Goal: Book appointment/travel/reservation

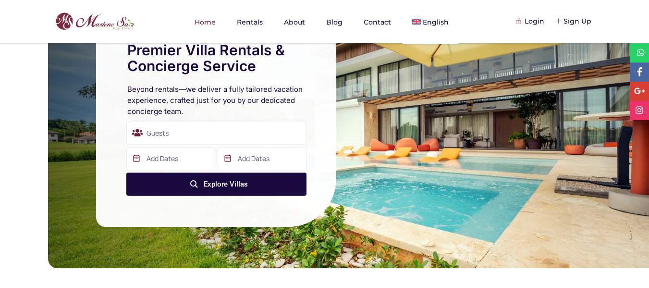
scroll to position [61, 0]
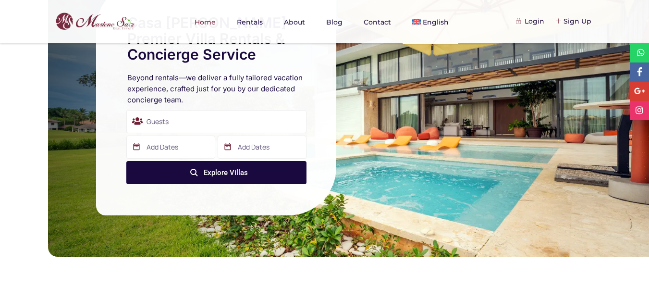
drag, startPoint x: 655, startPoint y: 26, endPoint x: 649, endPoint y: 35, distance: 10.0
click at [649, 35] on html "Home Rentals About Blog Contact English Español Login Login Need an account? Re…" at bounding box center [324, 83] width 649 height 288
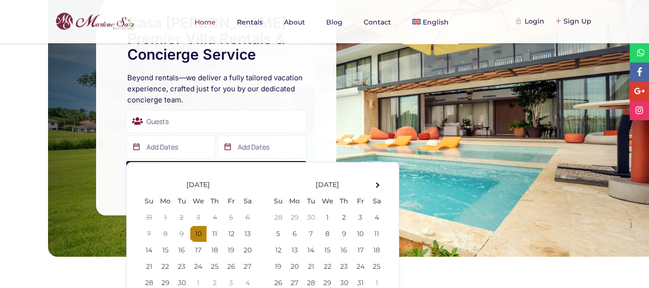
click at [162, 149] on input "text" at bounding box center [170, 147] width 89 height 23
click at [380, 185] on th at bounding box center [377, 184] width 16 height 16
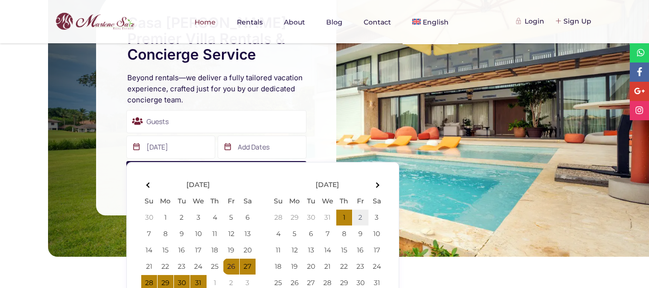
type input "[DATE]"
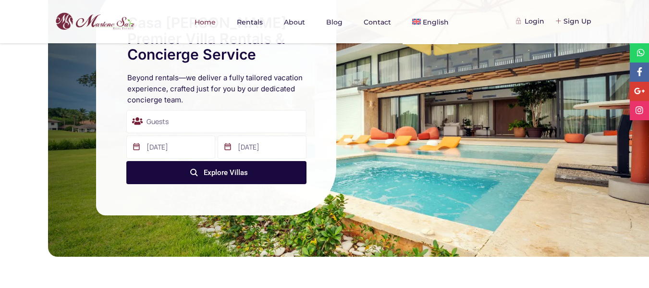
click at [185, 121] on div "Guests" at bounding box center [216, 121] width 180 height 23
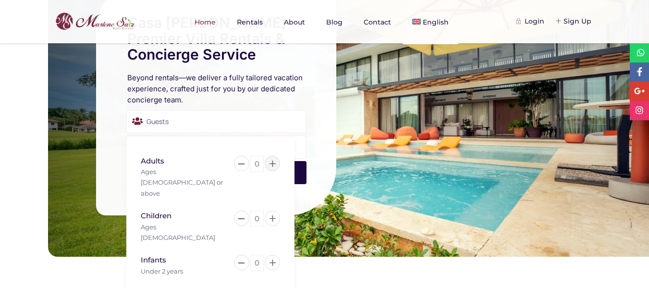
click at [275, 167] on button at bounding box center [272, 163] width 15 height 15
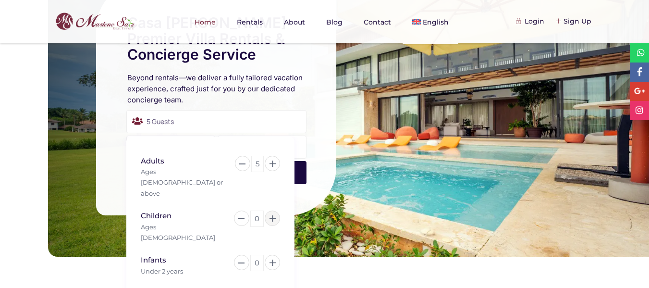
click at [272, 215] on icon at bounding box center [273, 218] width 6 height 6
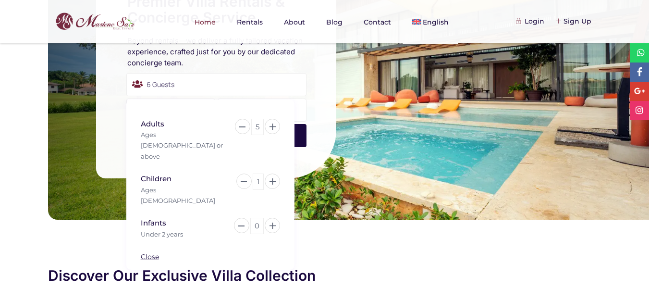
scroll to position [103, 0]
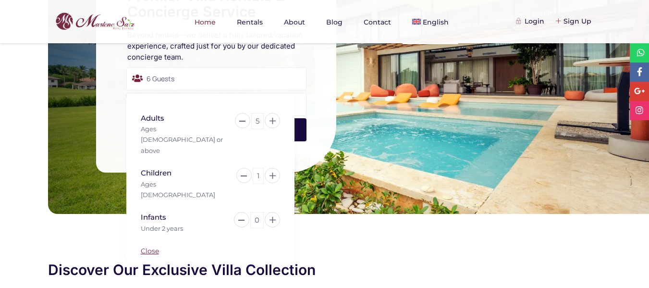
click at [155, 247] on link "Close" at bounding box center [150, 251] width 18 height 9
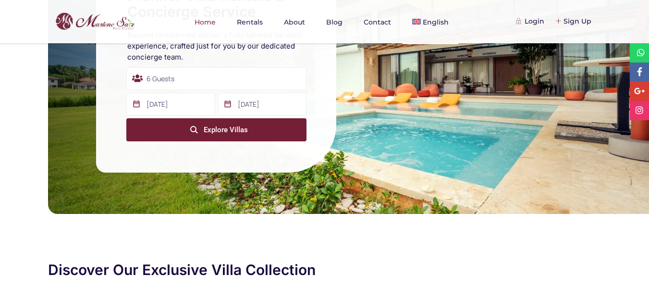
click at [231, 128] on button "Explore Villas" at bounding box center [216, 129] width 180 height 23
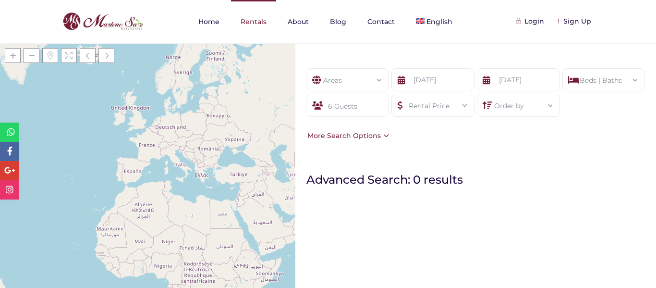
click at [257, 20] on link "Rentals" at bounding box center [253, 21] width 45 height 43
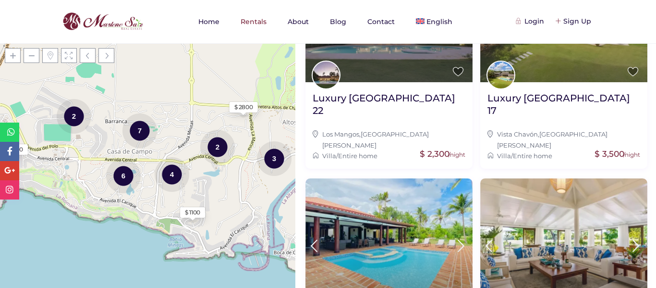
scroll to position [956, 0]
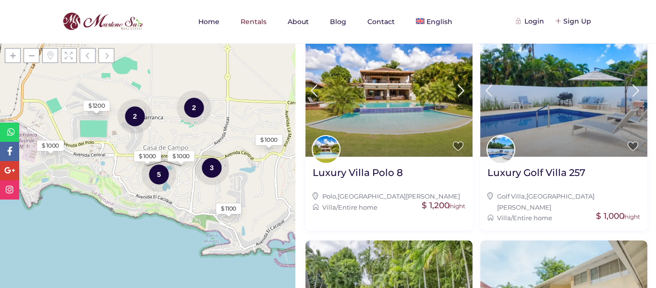
scroll to position [176, 0]
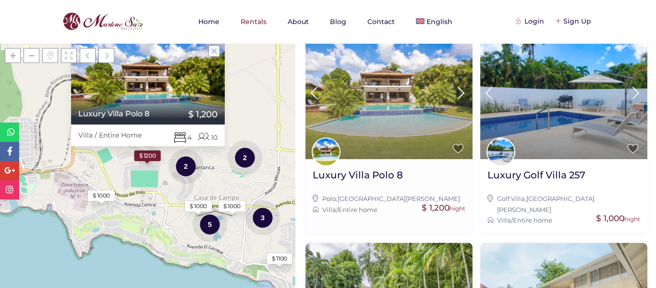
click at [424, 120] on img at bounding box center [389, 92] width 167 height 134
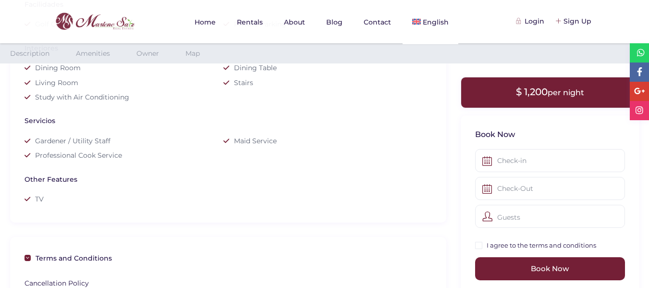
scroll to position [1007, 0]
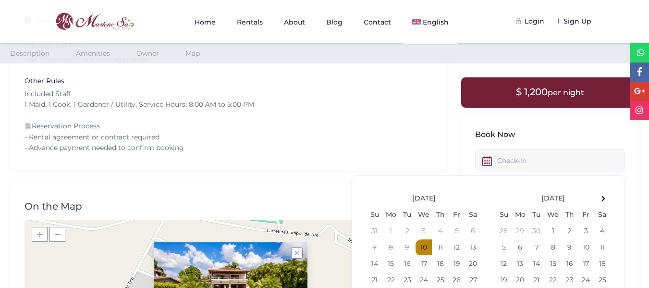
click at [522, 163] on input "text" at bounding box center [550, 160] width 150 height 23
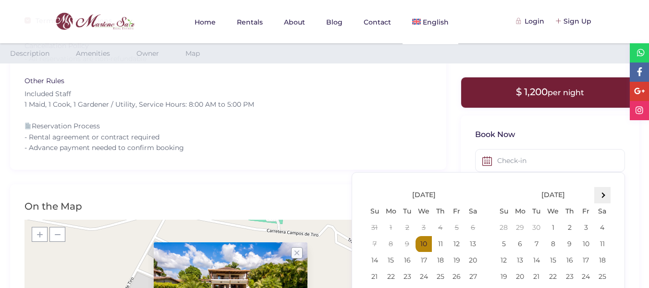
click at [605, 194] on th at bounding box center [602, 195] width 16 height 16
click at [458, 276] on div "$2000" at bounding box center [459, 277] width 27 height 11
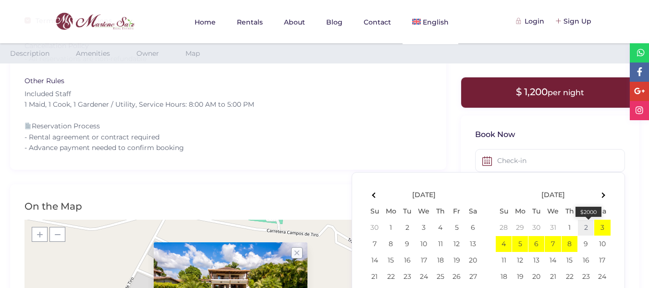
type input "01-02-26"
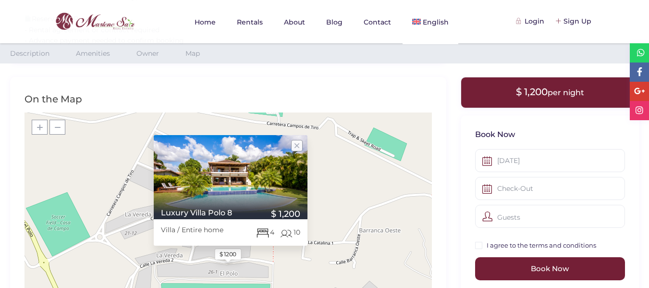
scroll to position [1165, 0]
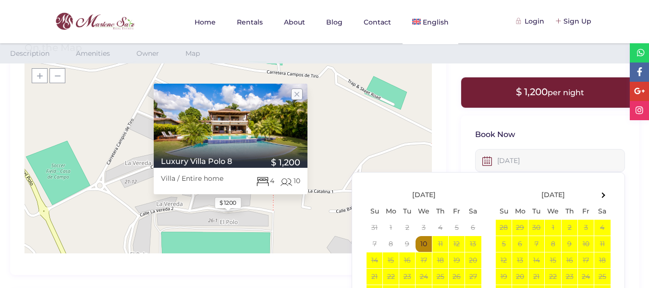
click at [541, 163] on input "01-02-26" at bounding box center [550, 160] width 150 height 23
click at [604, 197] on th at bounding box center [602, 195] width 16 height 16
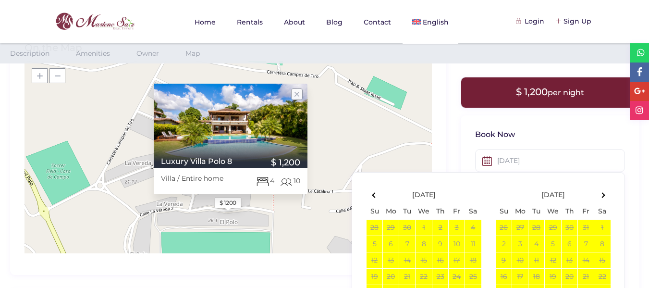
click at [604, 197] on th at bounding box center [602, 195] width 16 height 16
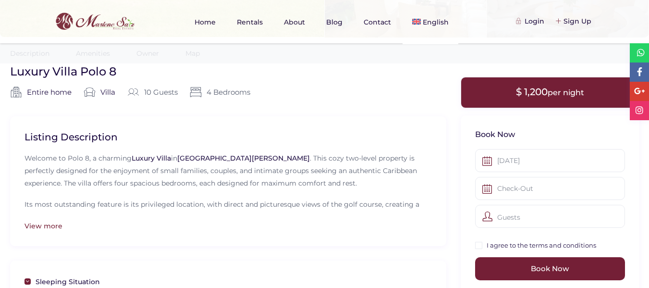
scroll to position [240, 0]
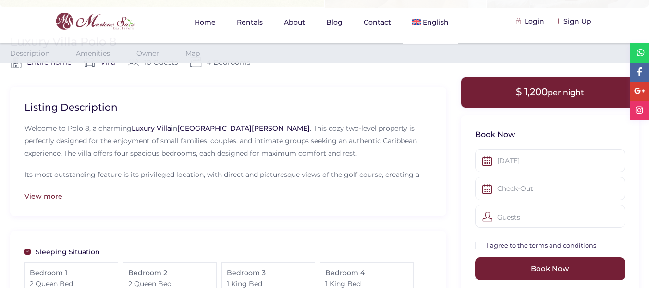
click at [487, 162] on div "01-02-26" at bounding box center [550, 160] width 150 height 23
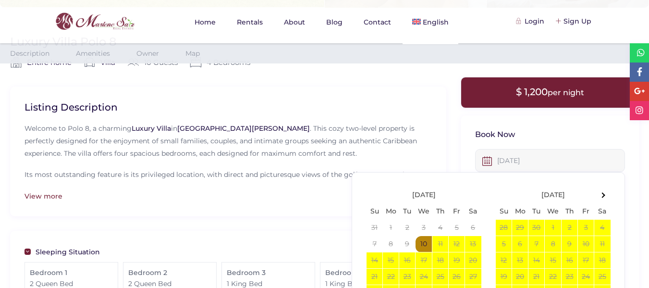
click at [527, 162] on input "01-02-26" at bounding box center [550, 160] width 150 height 23
click at [605, 193] on th at bounding box center [602, 195] width 16 height 16
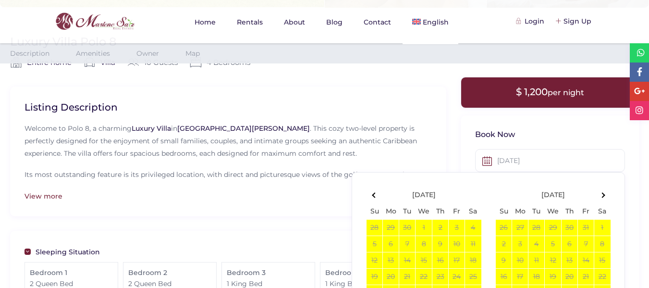
click at [605, 193] on th at bounding box center [602, 195] width 16 height 16
